Goal: Register for event/course

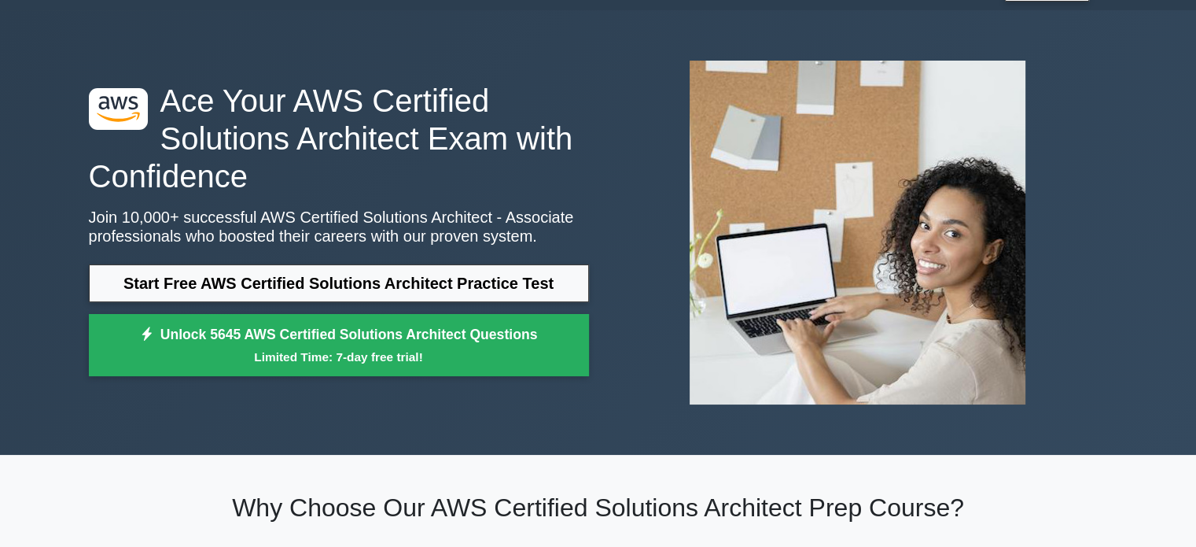
scroll to position [39, 0]
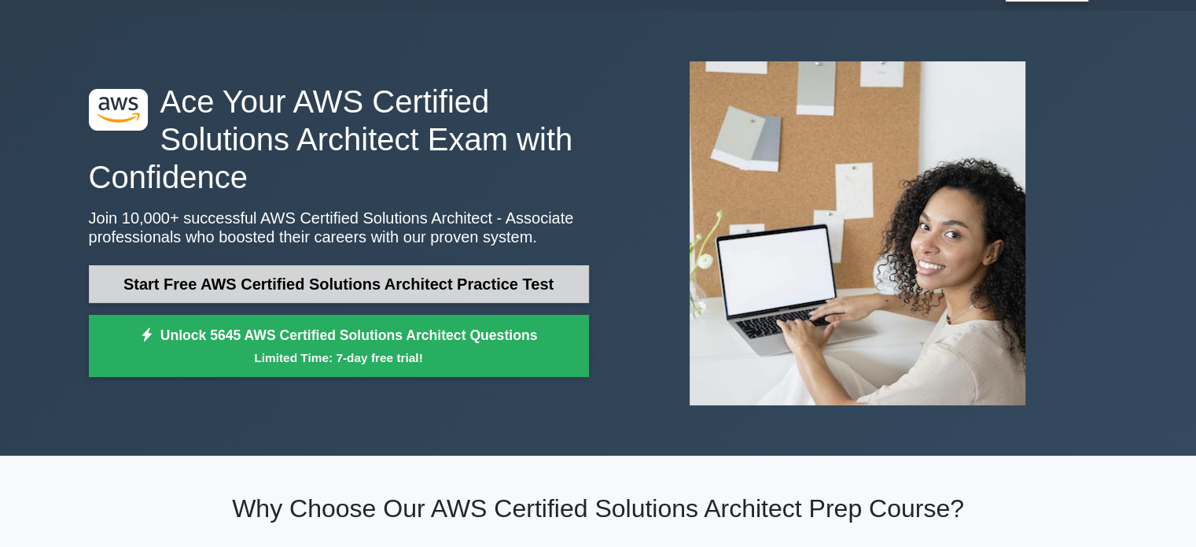
click at [488, 289] on link "Start Free AWS Certified Solutions Architect Practice Test" at bounding box center [339, 284] width 500 height 38
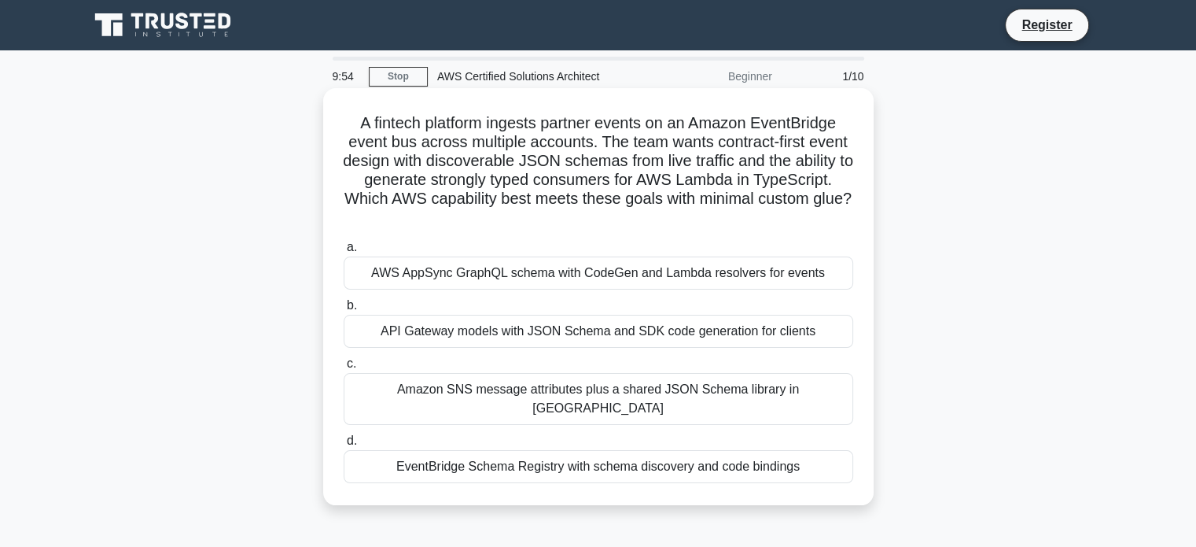
click at [393, 221] on h5 "A fintech platform ingests partner events on an Amazon EventBridge event bus ac…" at bounding box center [598, 170] width 513 height 115
click at [522, 451] on div "EventBridge Schema Registry with schema discovery and code bindings" at bounding box center [599, 466] width 510 height 33
click at [344, 446] on input "d. EventBridge Schema Registry with schema discovery and code bindings" at bounding box center [344, 441] width 0 height 10
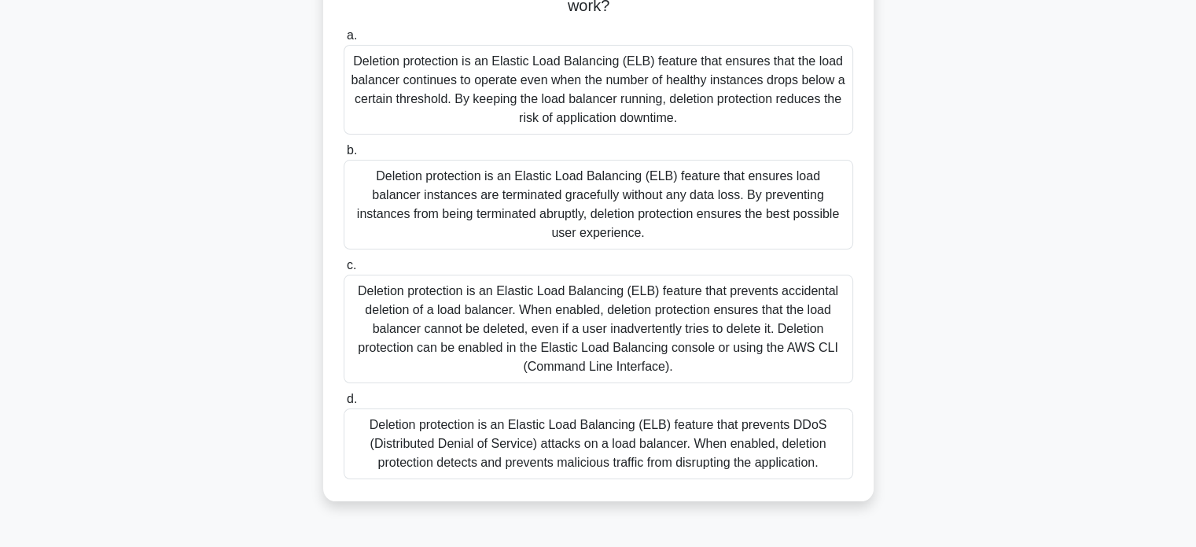
scroll to position [138, 0]
click at [711, 278] on div "Deletion protection is an Elastic Load Balancing (ELB) feature that prevents ac…" at bounding box center [599, 326] width 510 height 109
click at [344, 268] on input "c. Deletion protection is an Elastic Load Balancing (ELB) feature that prevents…" at bounding box center [344, 263] width 0 height 10
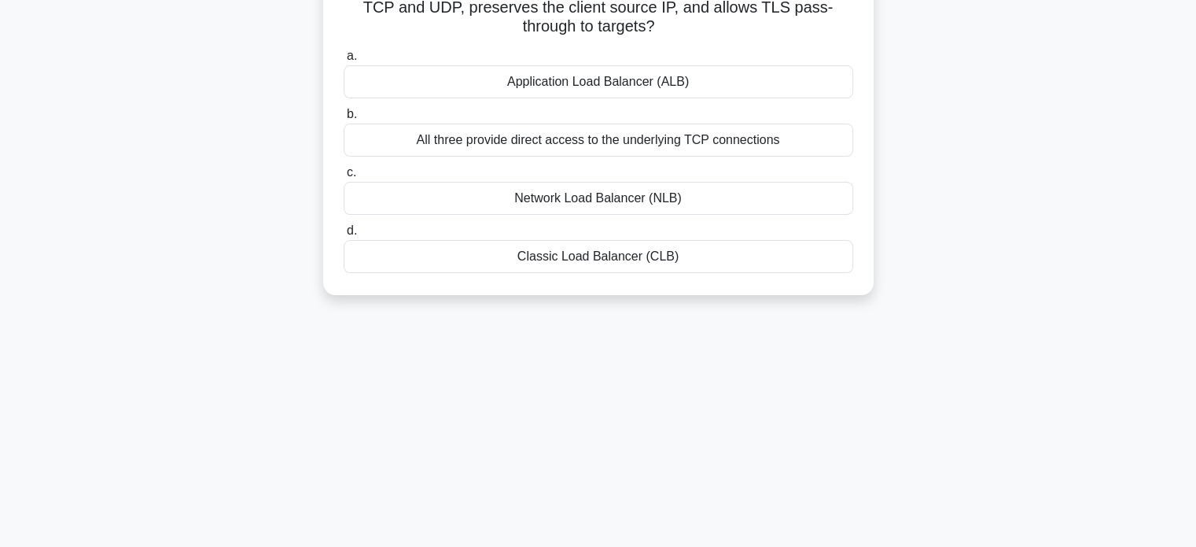
scroll to position [0, 0]
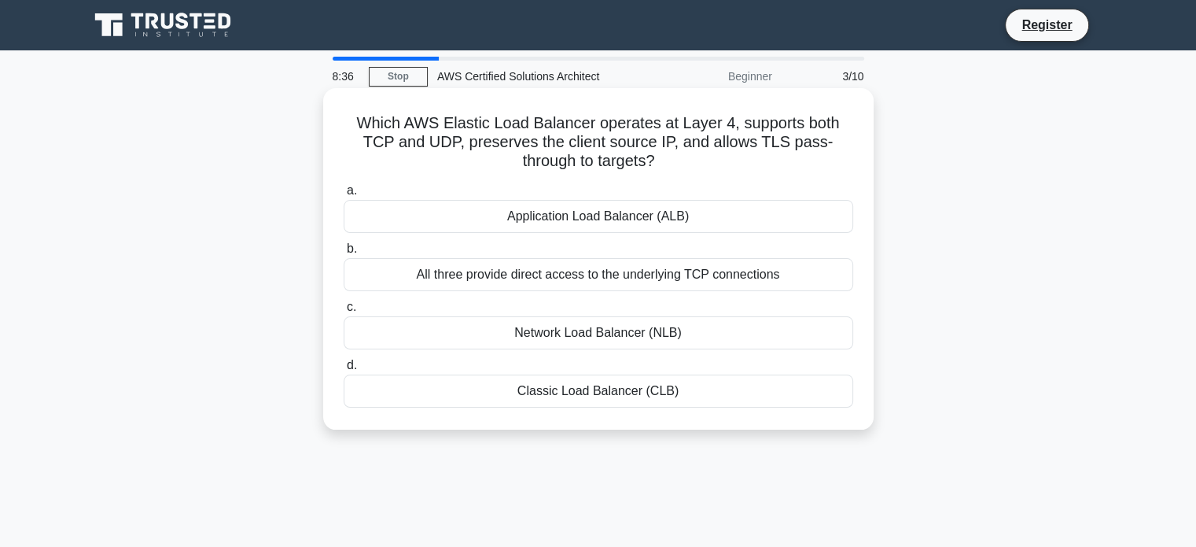
click at [635, 326] on div "Network Load Balancer (NLB)" at bounding box center [599, 332] width 510 height 33
click at [344, 312] on input "c. Network Load Balancer (NLB)" at bounding box center [344, 307] width 0 height 10
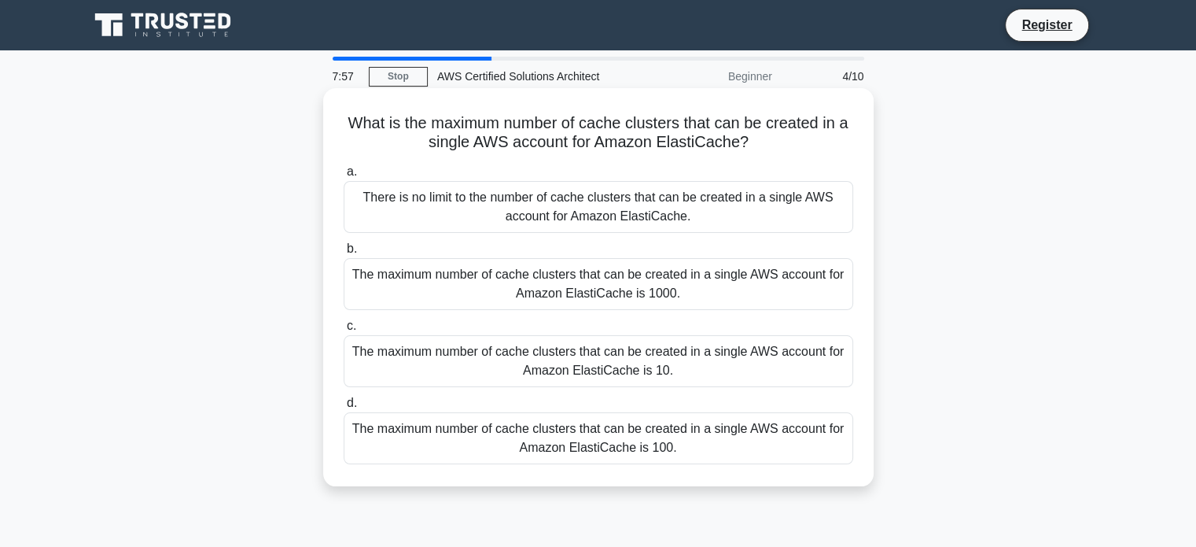
click at [688, 457] on div "The maximum number of cache clusters that can be created in a single AWS accoun…" at bounding box center [599, 438] width 510 height 52
click at [344, 408] on input "d. The maximum number of cache clusters that can be created in a single AWS acc…" at bounding box center [344, 403] width 0 height 10
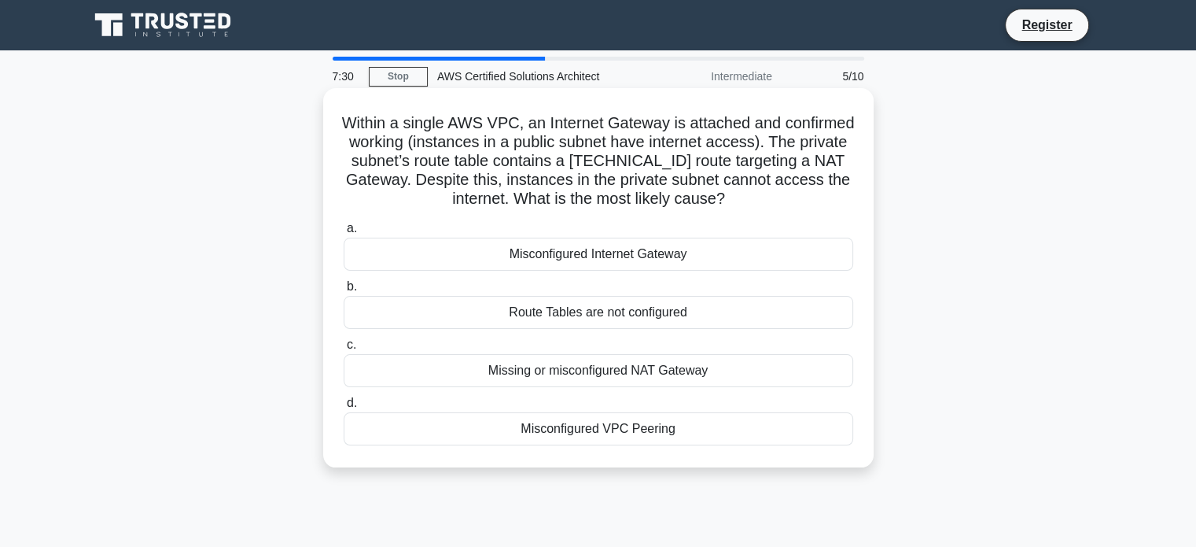
click at [639, 355] on div "Missing or misconfigured NAT Gateway" at bounding box center [599, 370] width 510 height 33
click at [344, 350] on input "c. Missing or misconfigured NAT Gateway" at bounding box center [344, 345] width 0 height 10
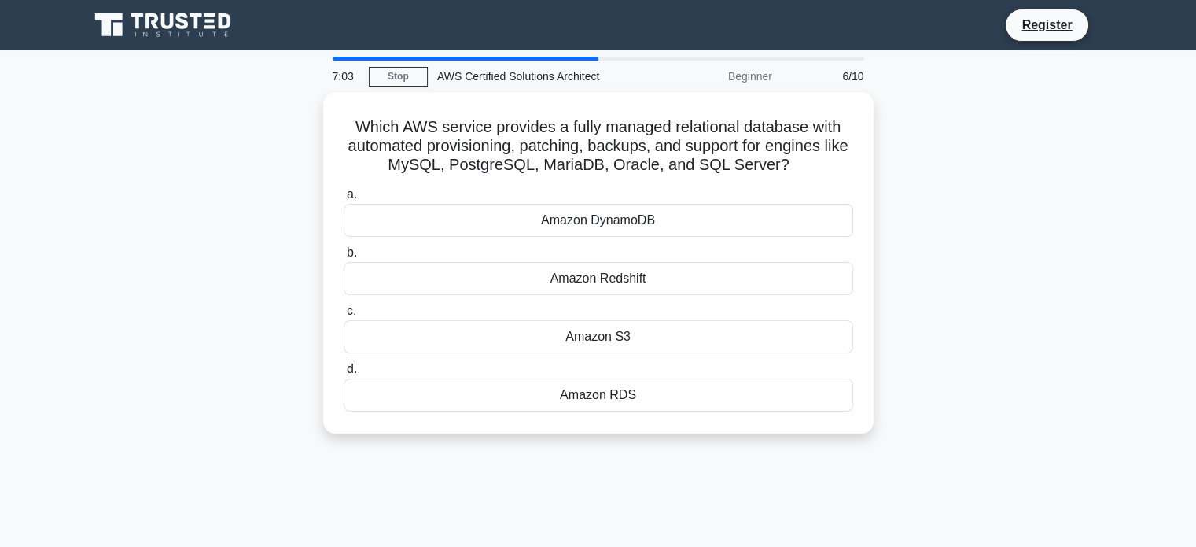
click at [967, 381] on div "Which AWS service provides a fully managed relational database with automated p…" at bounding box center [598, 272] width 1038 height 360
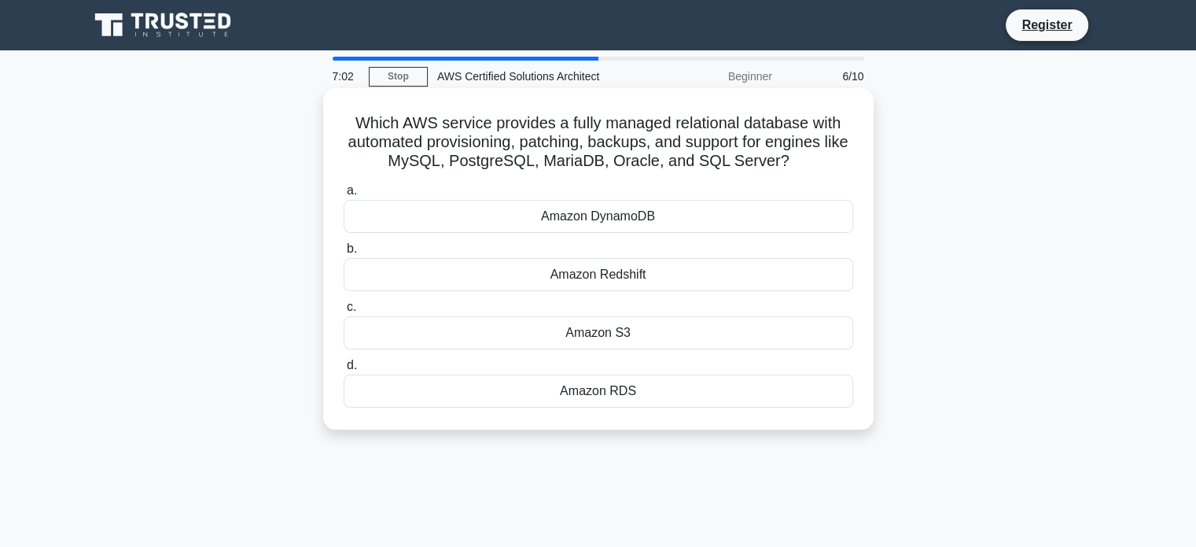
click at [731, 388] on div "Amazon RDS" at bounding box center [599, 390] width 510 height 33
click at [344, 370] on input "d. Amazon RDS" at bounding box center [344, 365] width 0 height 10
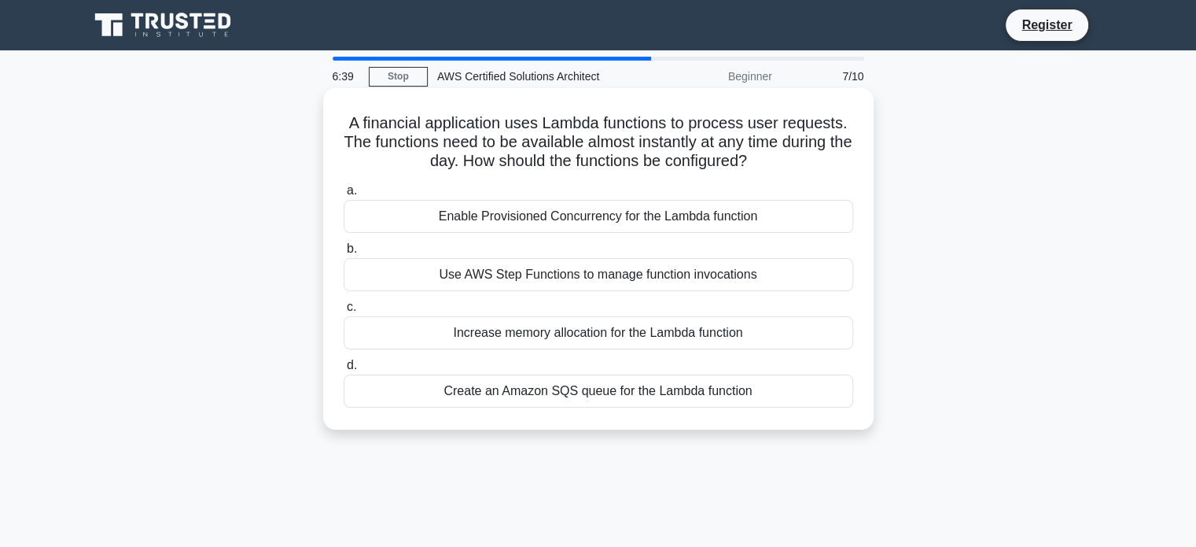
click at [650, 216] on div "Enable Provisioned Concurrency for the Lambda function" at bounding box center [599, 216] width 510 height 33
click at [344, 196] on input "a. Enable Provisioned Concurrency for the Lambda function" at bounding box center [344, 191] width 0 height 10
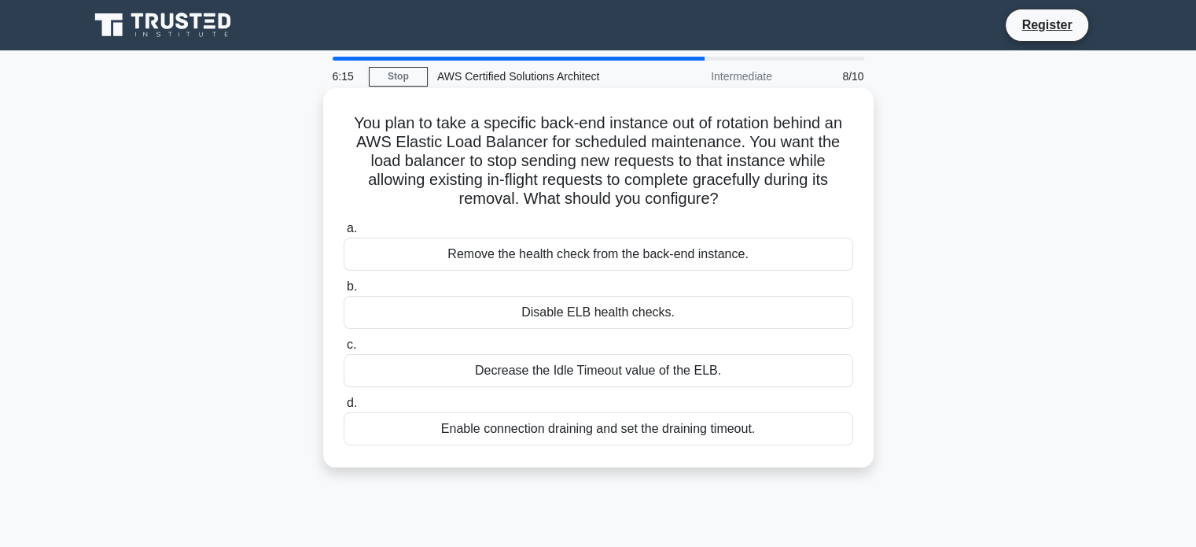
click at [600, 421] on div "Enable connection draining and set the draining timeout." at bounding box center [599, 428] width 510 height 33
click at [344, 408] on input "d. Enable connection draining and set the draining timeout." at bounding box center [344, 403] width 0 height 10
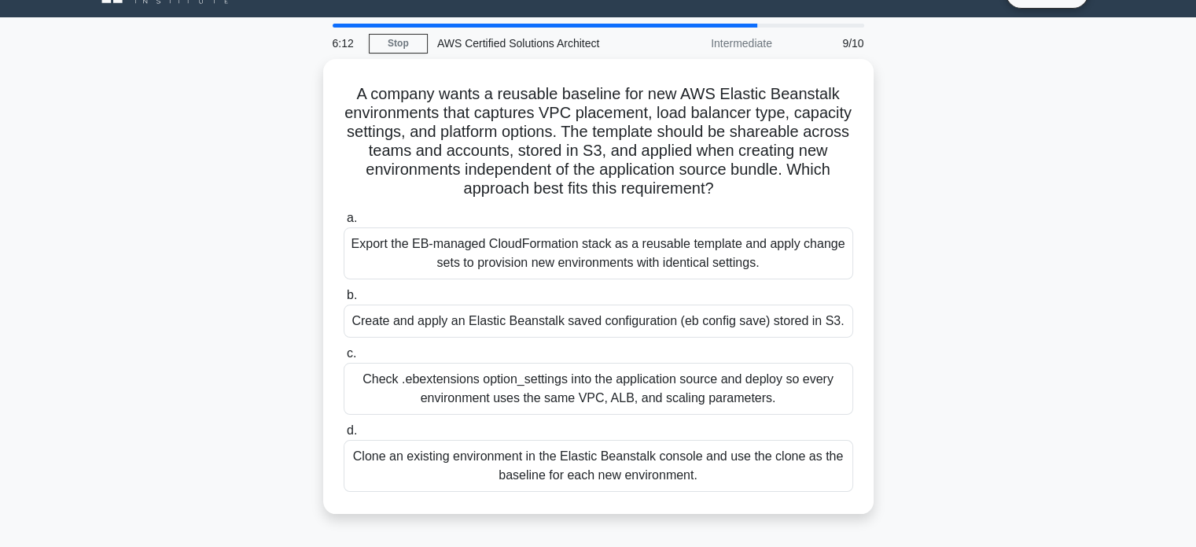
scroll to position [34, 0]
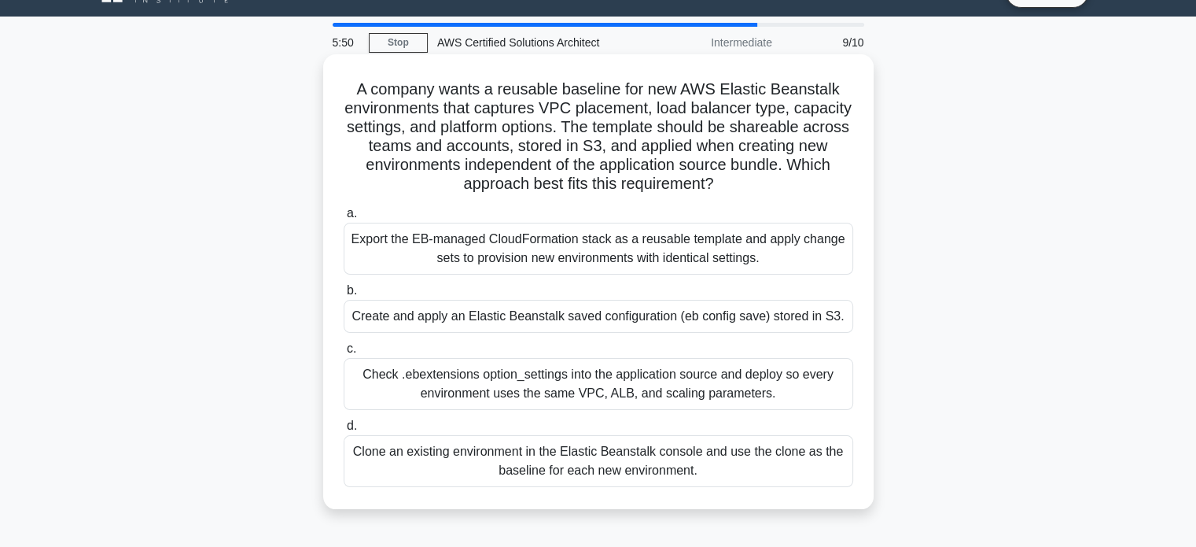
click at [677, 308] on div "Create and apply an Elastic Beanstalk saved configuration (eb config save) stor…" at bounding box center [599, 316] width 510 height 33
click at [344, 296] on input "b. Create and apply an Elastic Beanstalk saved configuration (eb config save) s…" at bounding box center [344, 290] width 0 height 10
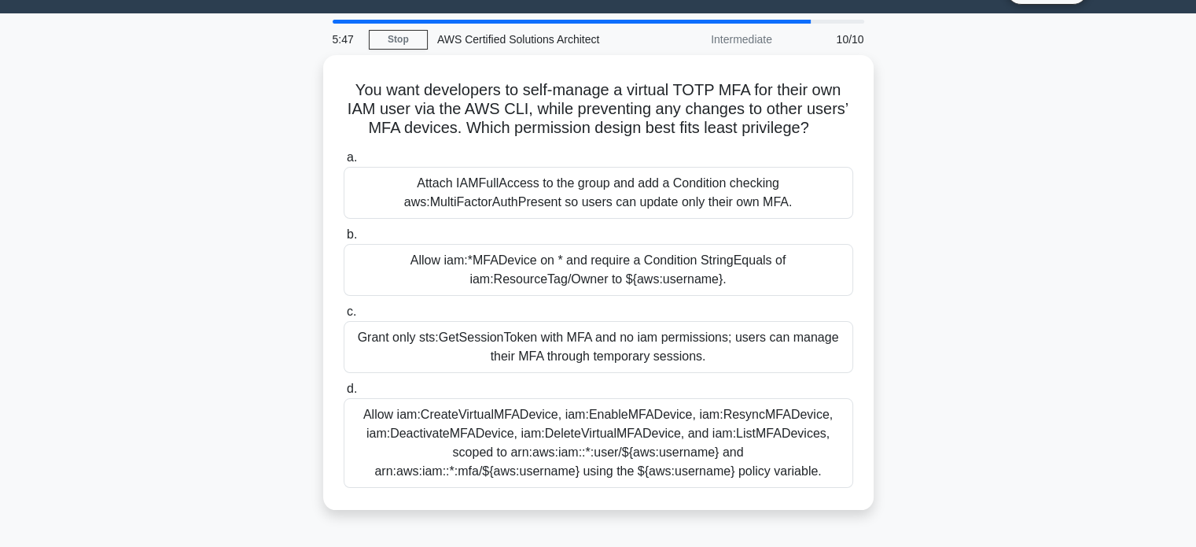
scroll to position [36, 0]
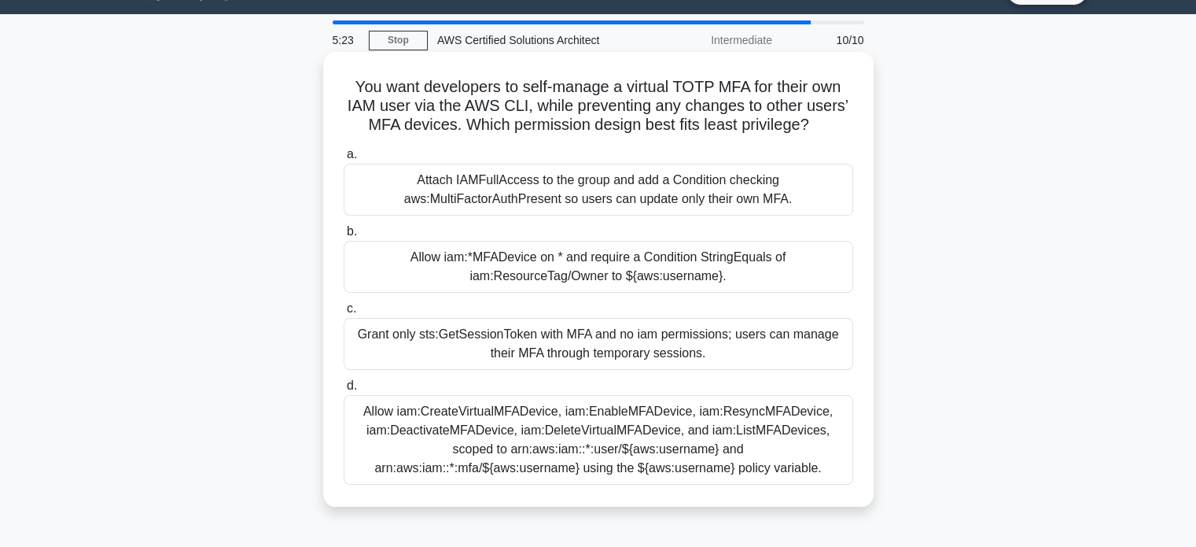
click at [627, 433] on div "Allow iam:CreateVirtualMFADevice, iam:EnableMFADevice, iam:ResyncMFADevice, iam…" at bounding box center [599, 440] width 510 height 90
click at [344, 391] on input "d. Allow iam:CreateVirtualMFADevice, iam:EnableMFADevice, iam:ResyncMFADevice, …" at bounding box center [344, 386] width 0 height 10
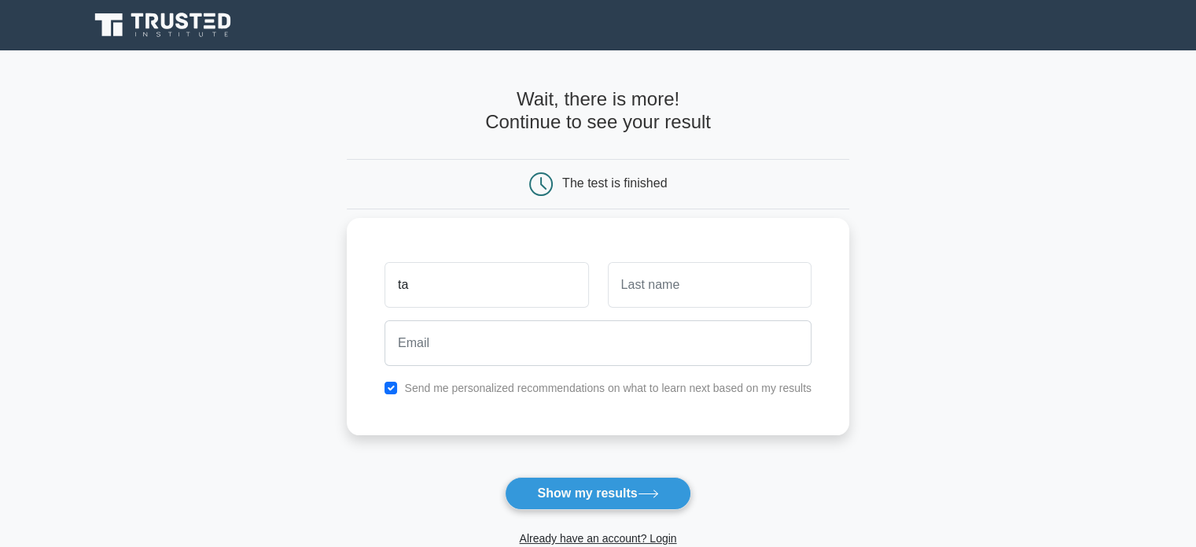
type input "TANMAY"
click at [646, 285] on input "text" at bounding box center [710, 285] width 204 height 46
type input "BELKHEDE"
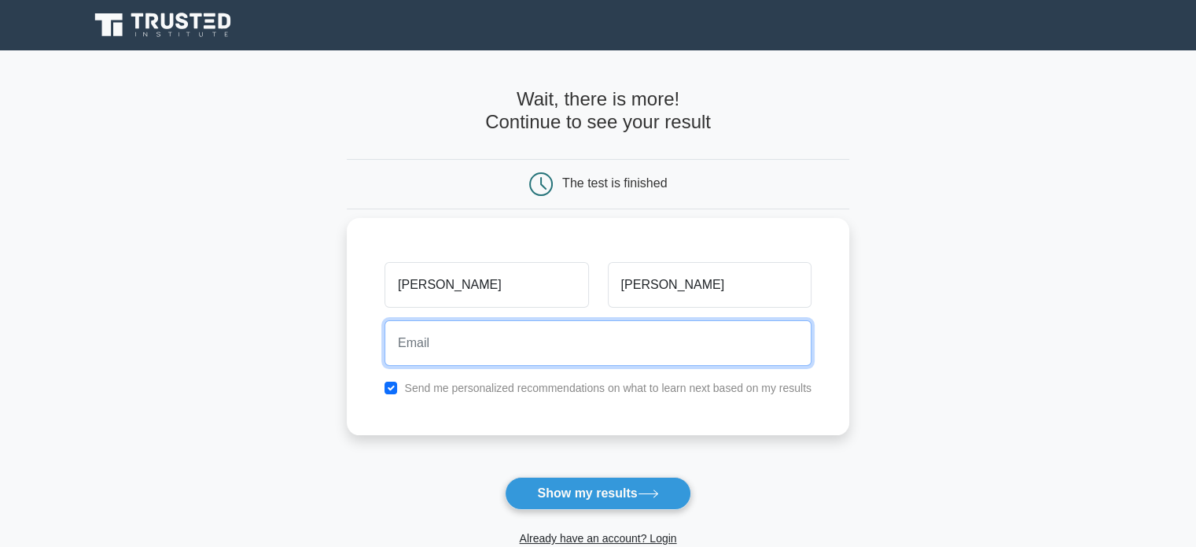
click at [554, 340] on input "email" at bounding box center [598, 343] width 427 height 46
type input "tanmaybelkhede100@gmail.com"
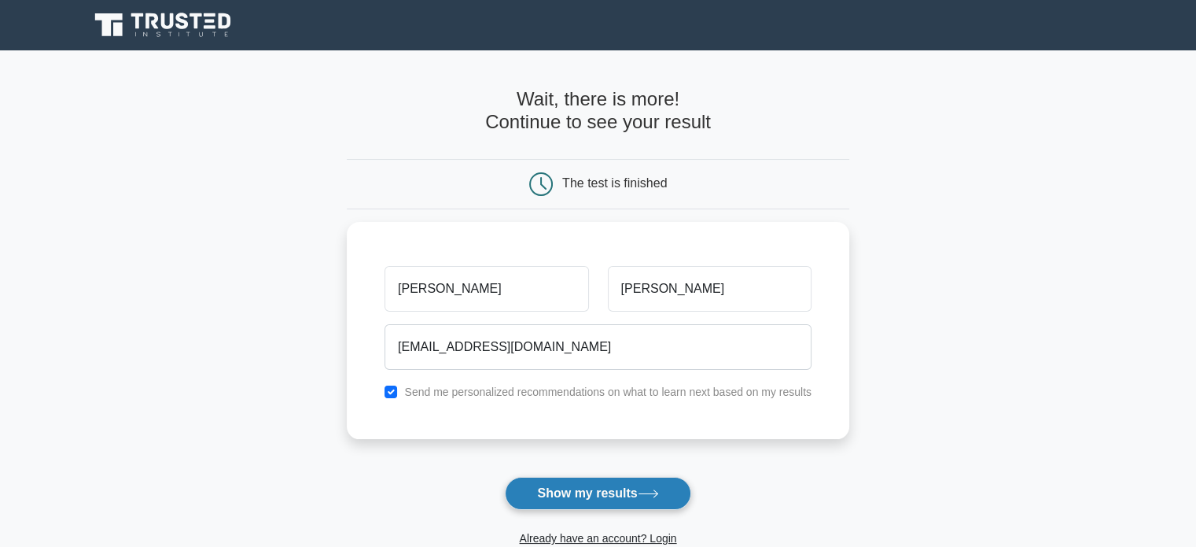
click at [557, 492] on button "Show my results" at bounding box center [598, 493] width 186 height 33
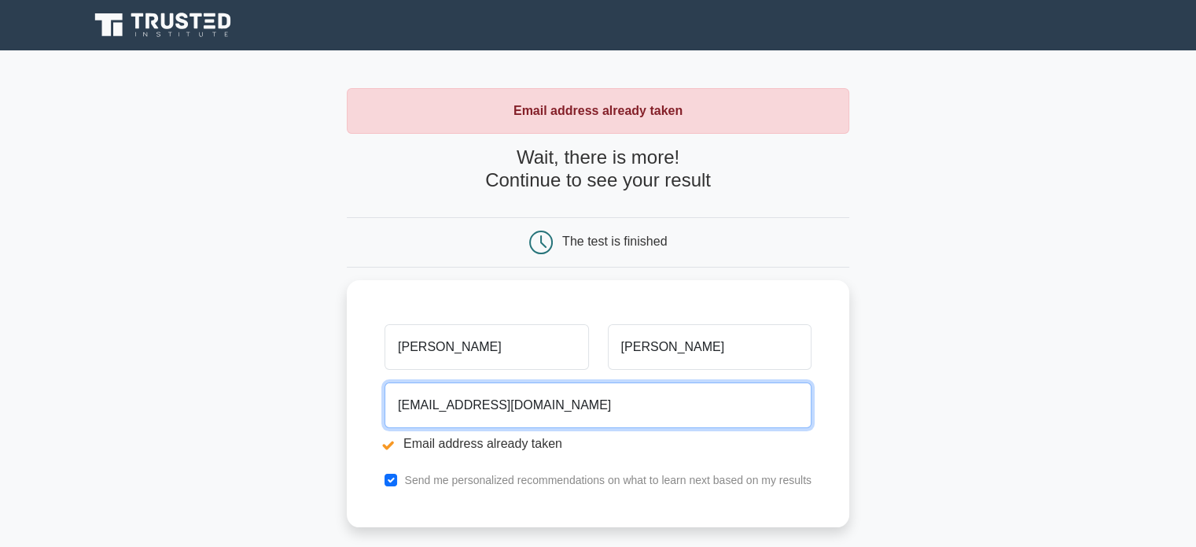
drag, startPoint x: 584, startPoint y: 405, endPoint x: 315, endPoint y: 405, distance: 269.8
click at [315, 405] on main "Email address already taken Wait, there is more! Continue to see your result Th…" at bounding box center [598, 377] width 1196 height 654
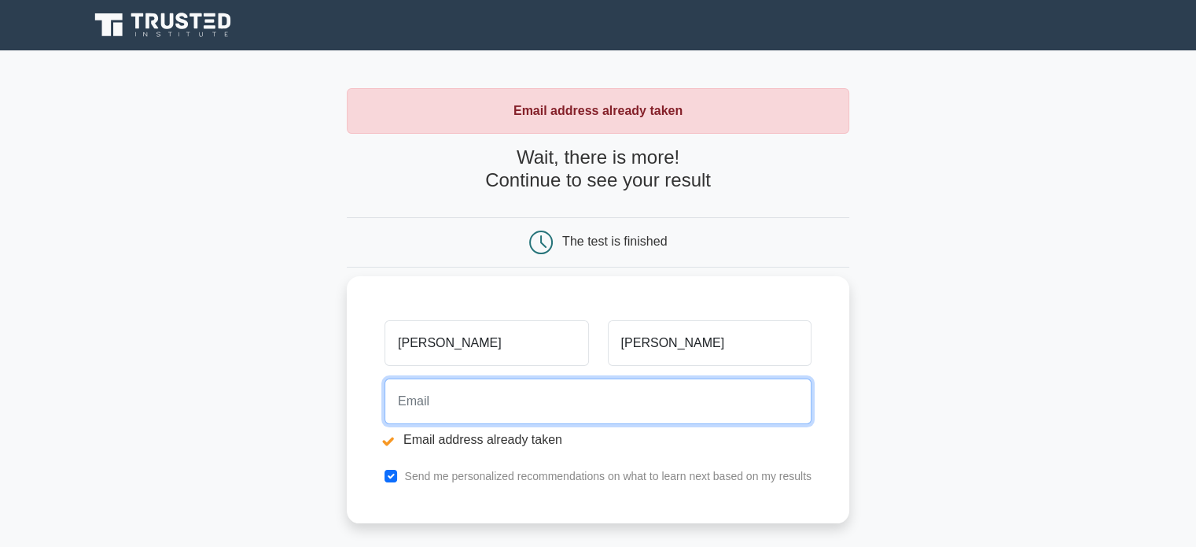
click at [468, 395] on input "email" at bounding box center [598, 401] width 427 height 46
click at [517, 403] on input "email" at bounding box center [598, 401] width 427 height 46
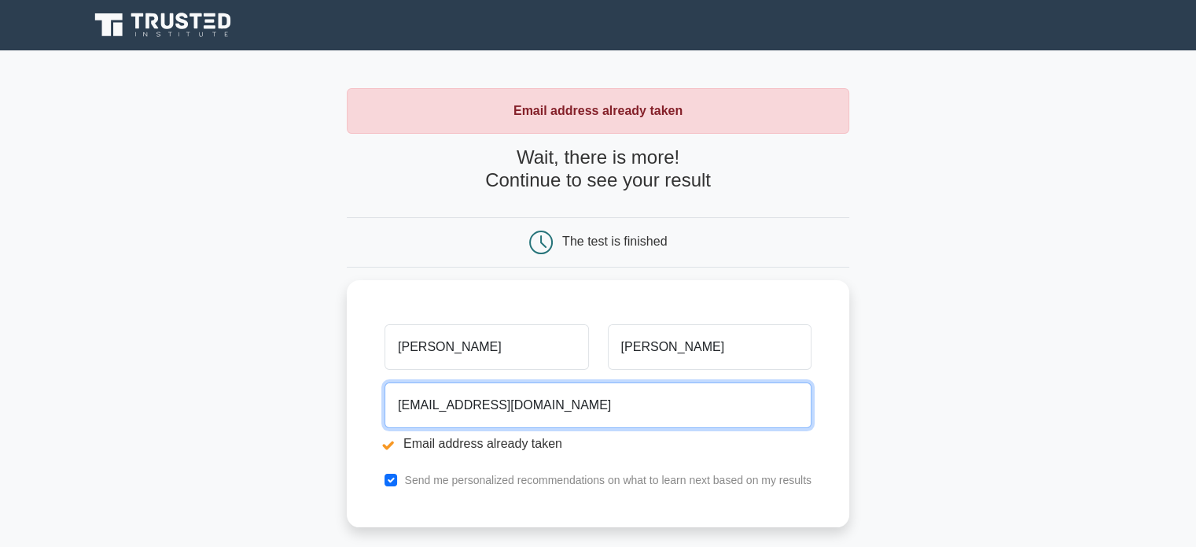
type input "geniustanmay506@gmail.com"
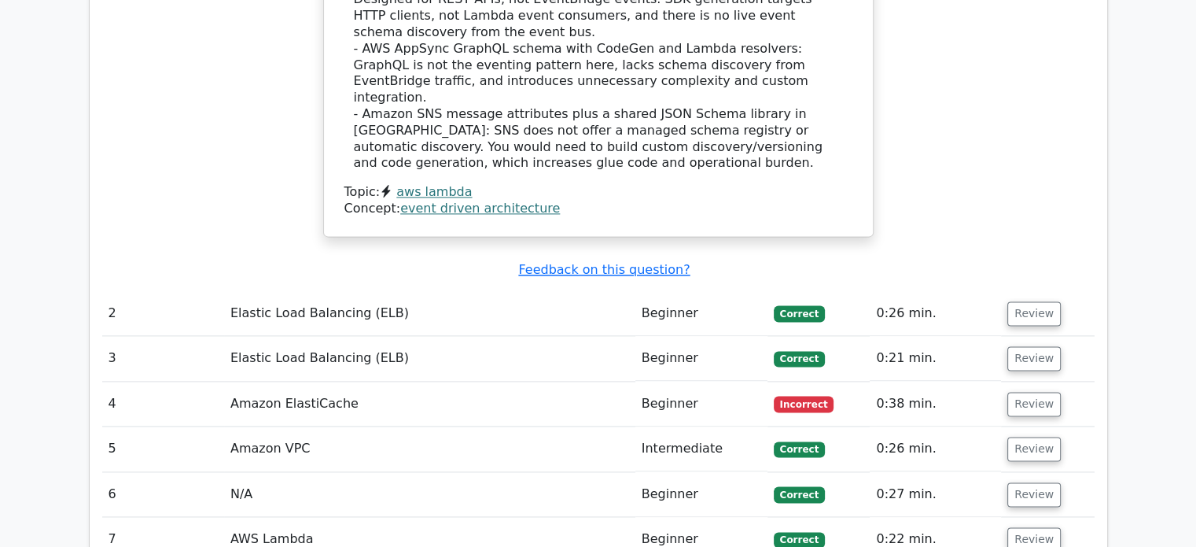
scroll to position [2026, 0]
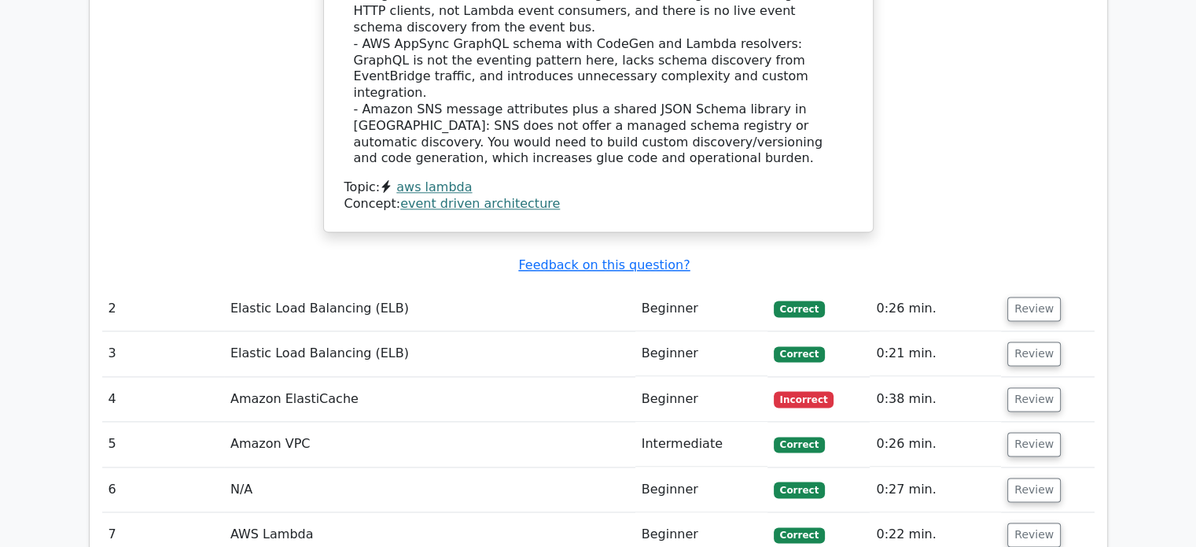
click at [326, 377] on td "Amazon ElastiCache" at bounding box center [429, 399] width 411 height 45
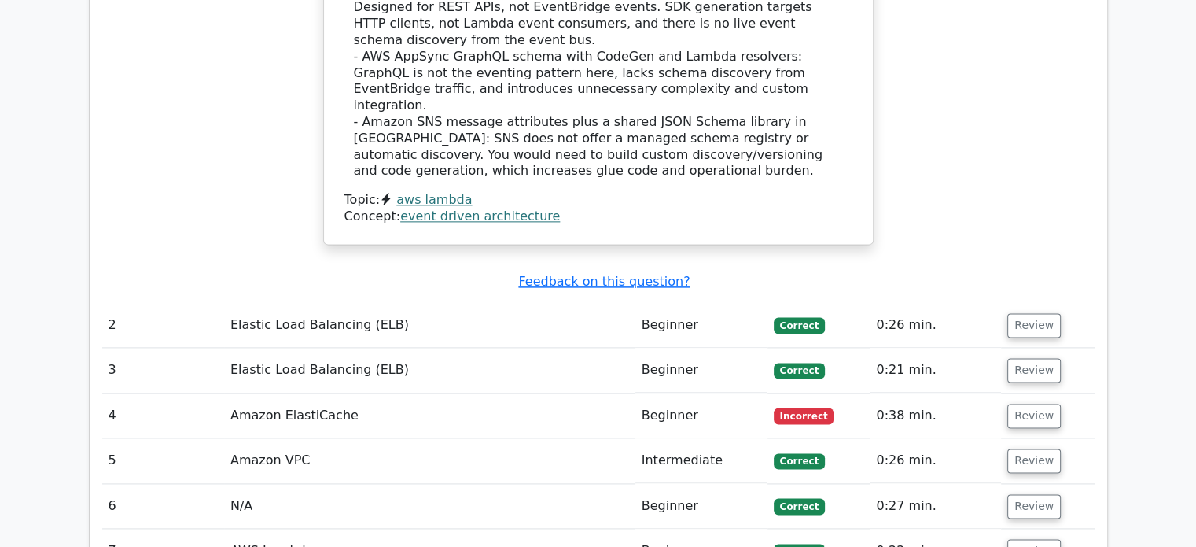
scroll to position [2009, 0]
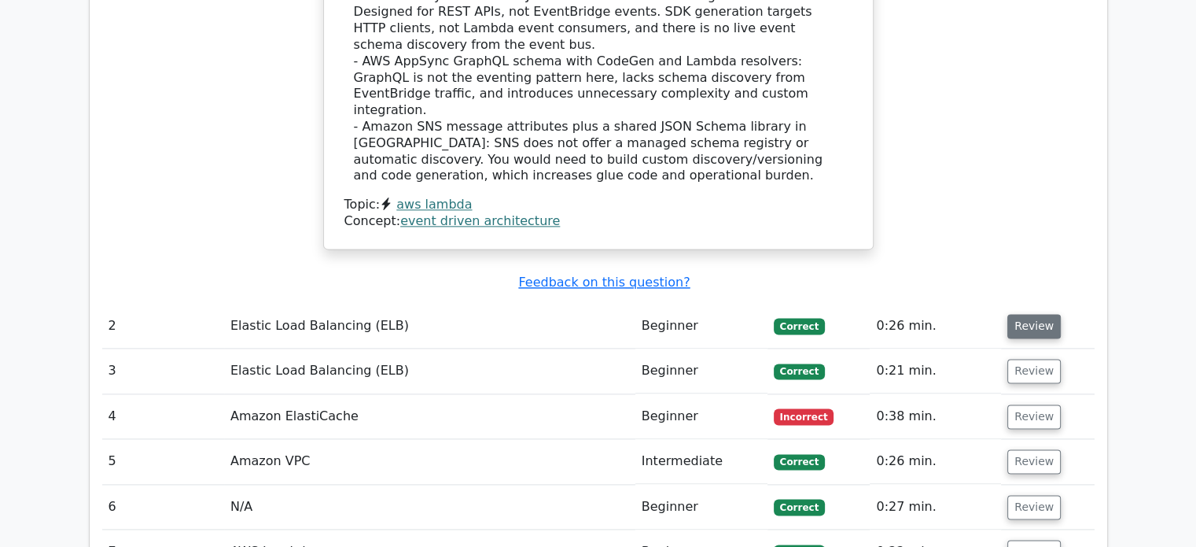
click at [1007, 314] on button "Review" at bounding box center [1033, 326] width 53 height 24
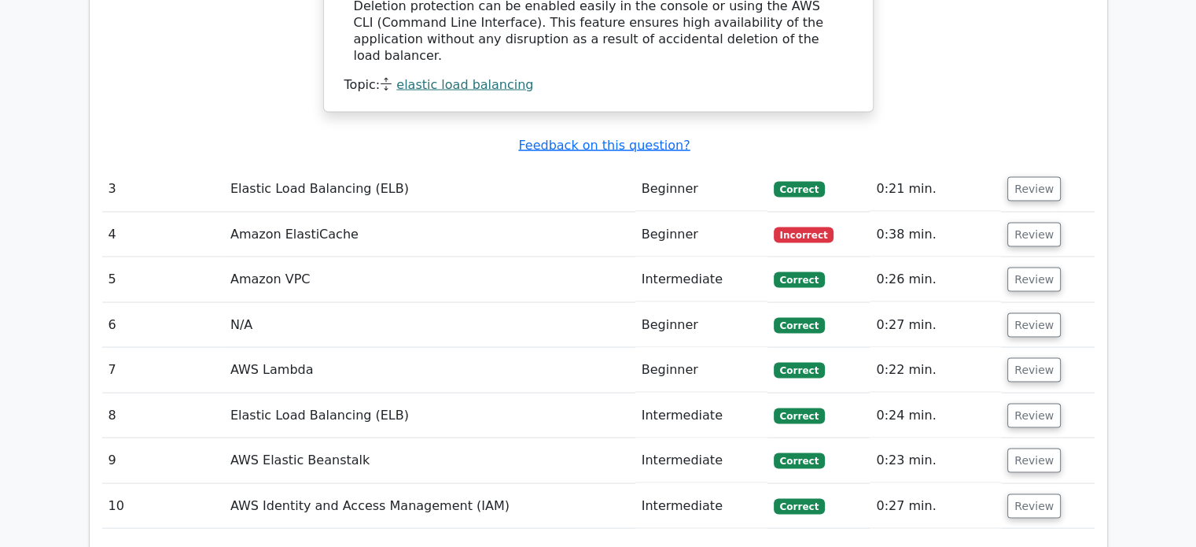
scroll to position [3006, 0]
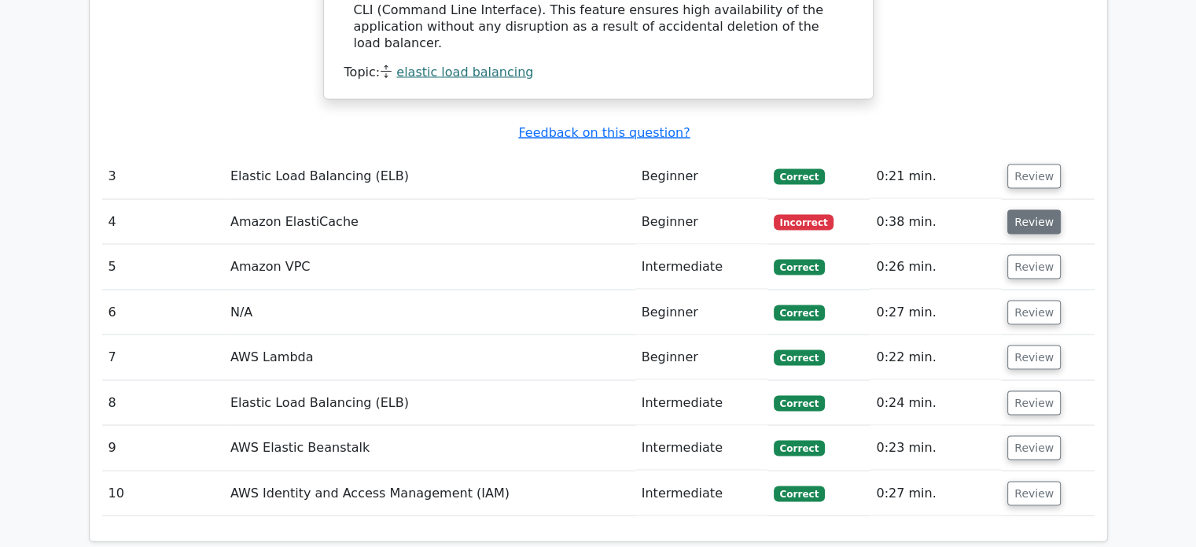
click at [1018, 210] on button "Review" at bounding box center [1033, 222] width 53 height 24
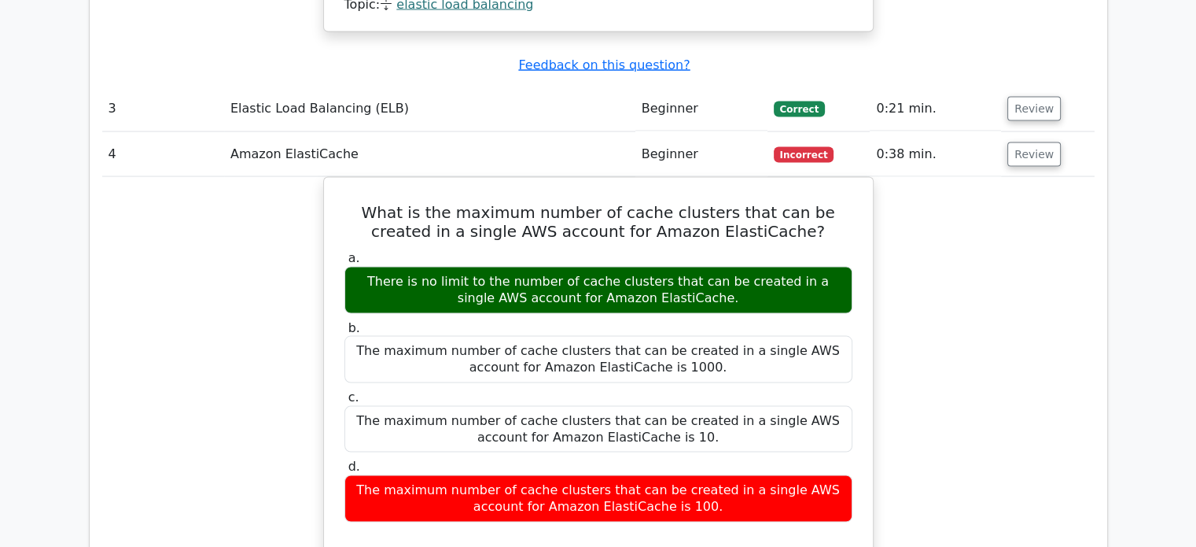
scroll to position [3073, 0]
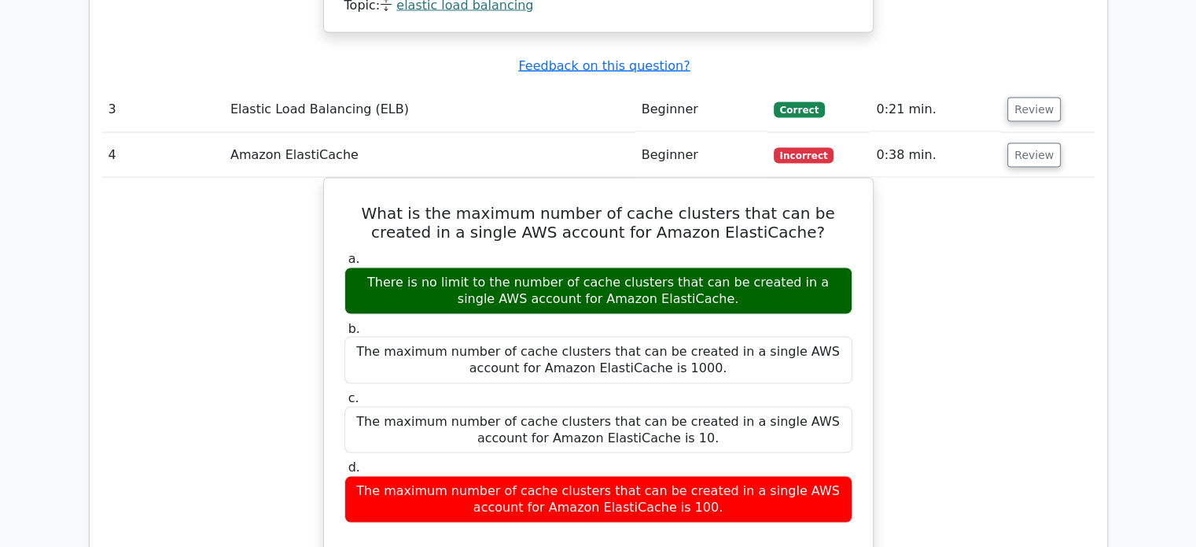
click at [984, 201] on div "What is the maximum number of cache clusters that can be created in a single AW…" at bounding box center [598, 510] width 992 height 665
